Goal: Transaction & Acquisition: Download file/media

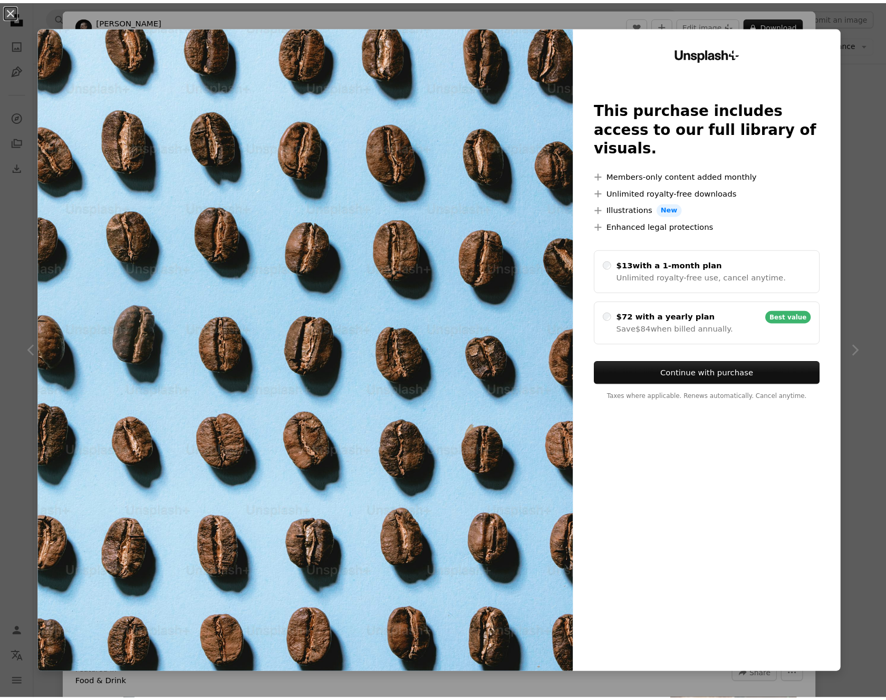
scroll to position [1098, 0]
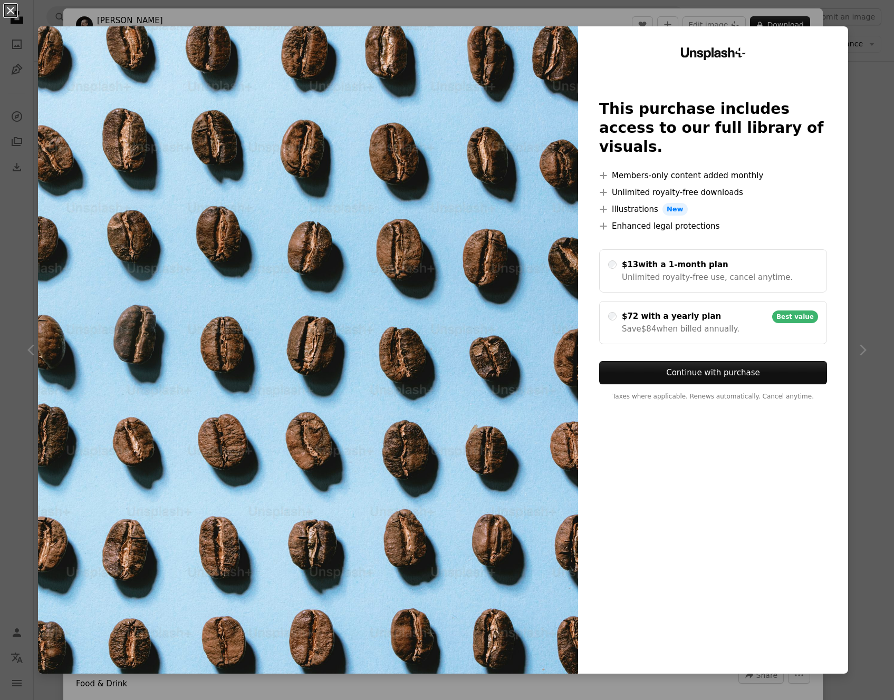
click at [7, 8] on button "An X shape" at bounding box center [10, 10] width 13 height 13
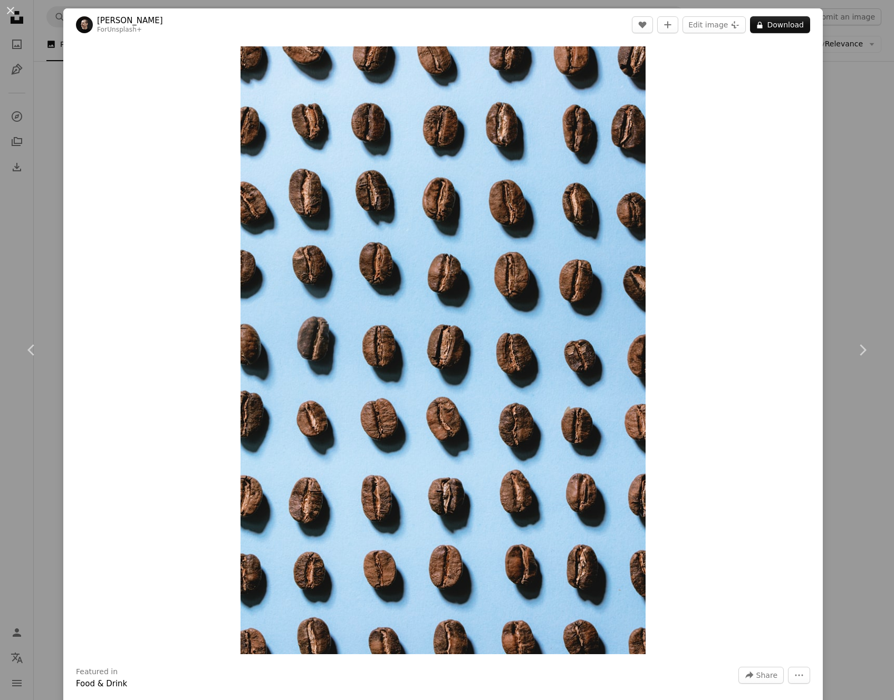
click at [54, 18] on div "An X shape Chevron left Chevron right [PERSON_NAME] For Unsplash+ A heart A plu…" at bounding box center [447, 350] width 894 height 700
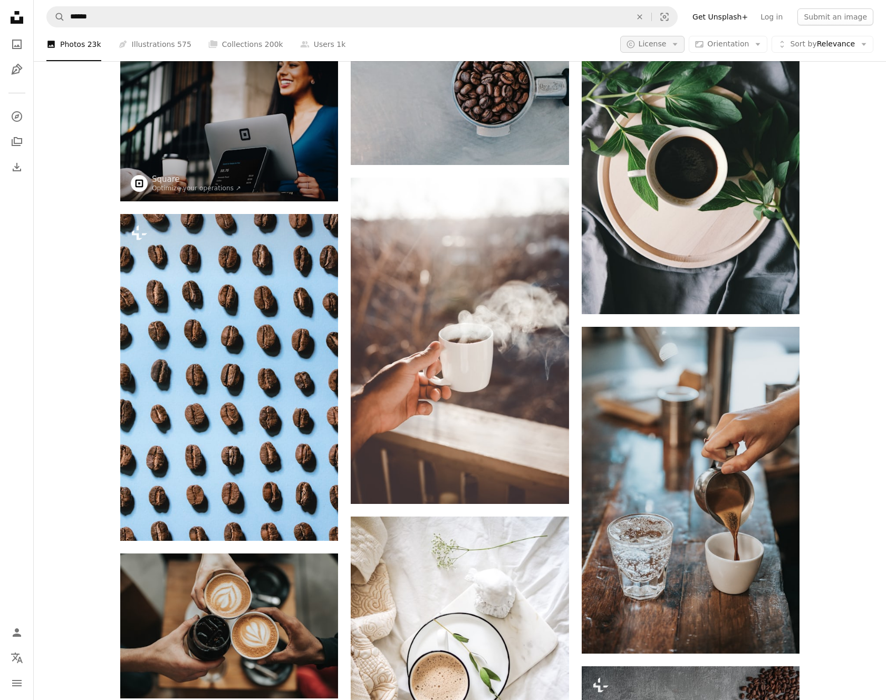
click at [644, 49] on span "License" at bounding box center [653, 44] width 28 height 11
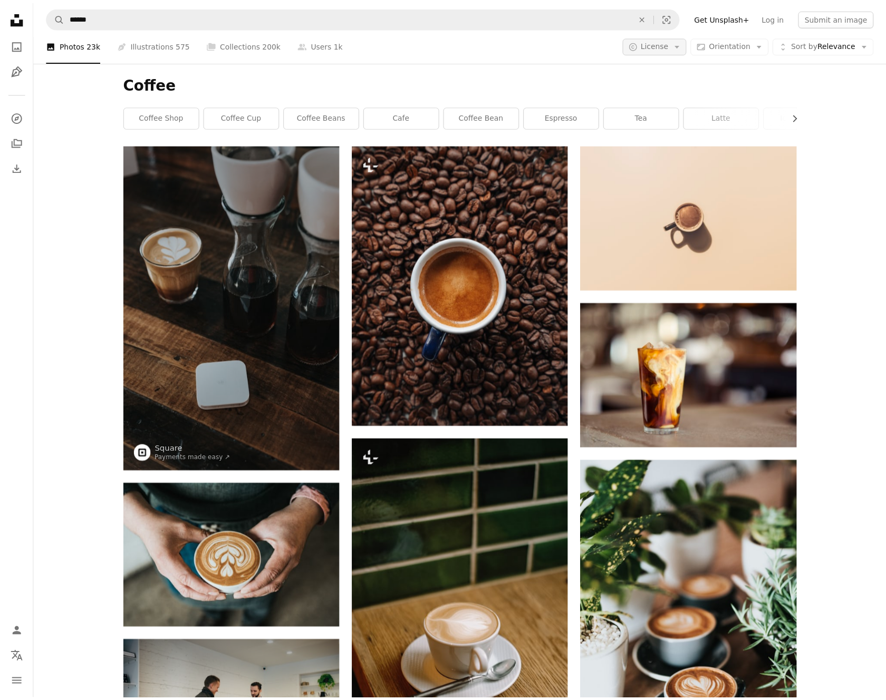
scroll to position [1098, 0]
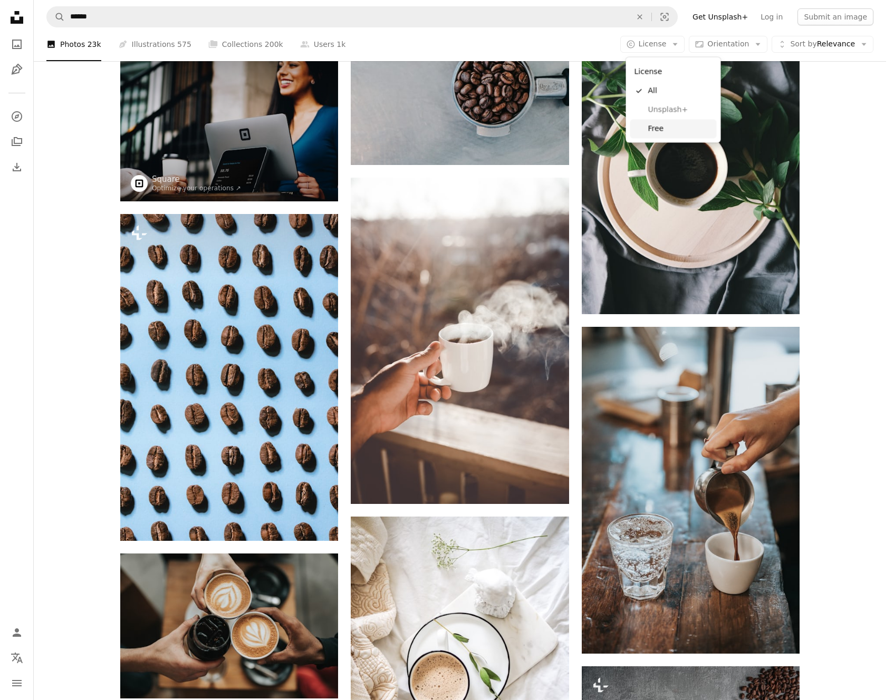
click at [666, 128] on span "Free" at bounding box center [680, 128] width 64 height 11
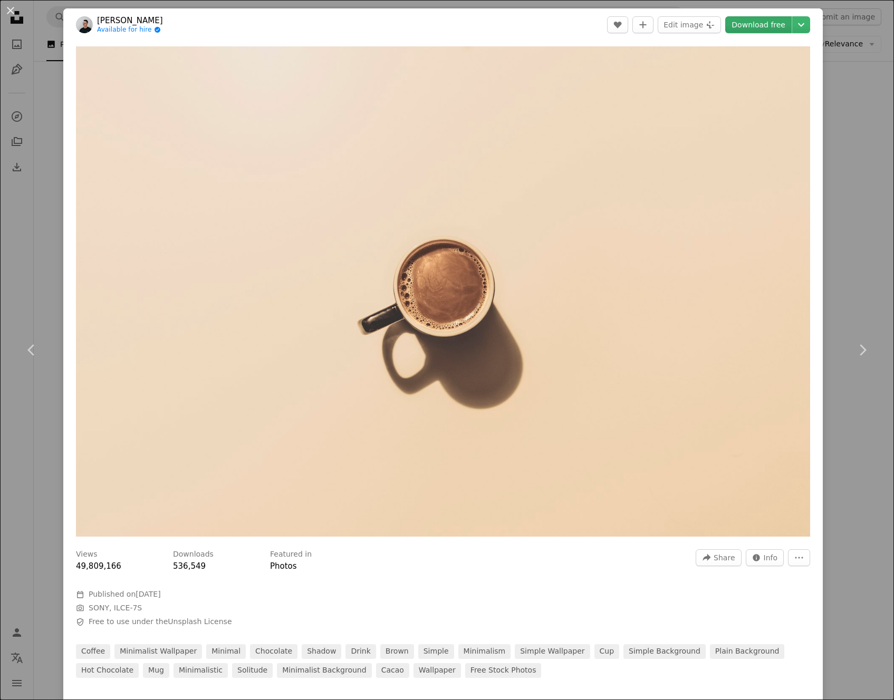
click at [770, 31] on link "Download free" at bounding box center [758, 24] width 66 height 17
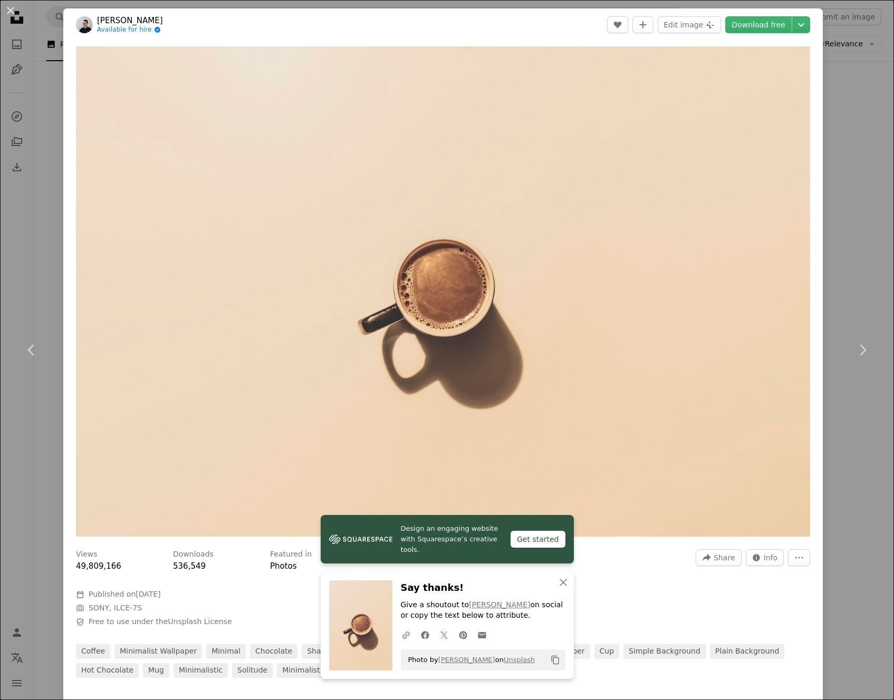
click at [858, 230] on div "An X shape Chevron left Chevron right Design an engaging website with Squarespa…" at bounding box center [447, 350] width 894 height 700
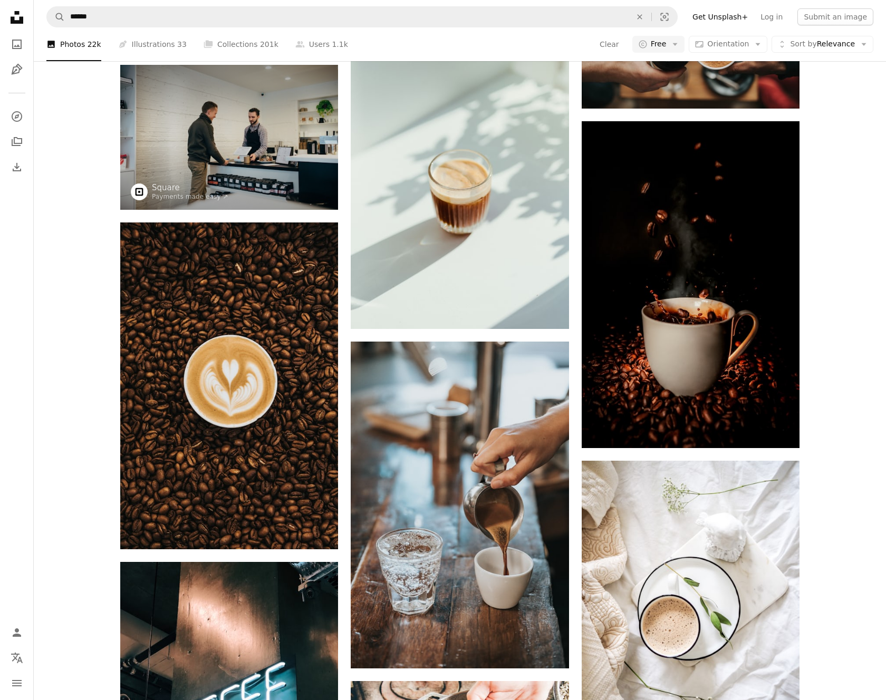
scroll to position [10260, 0]
